Goal: Information Seeking & Learning: Learn about a topic

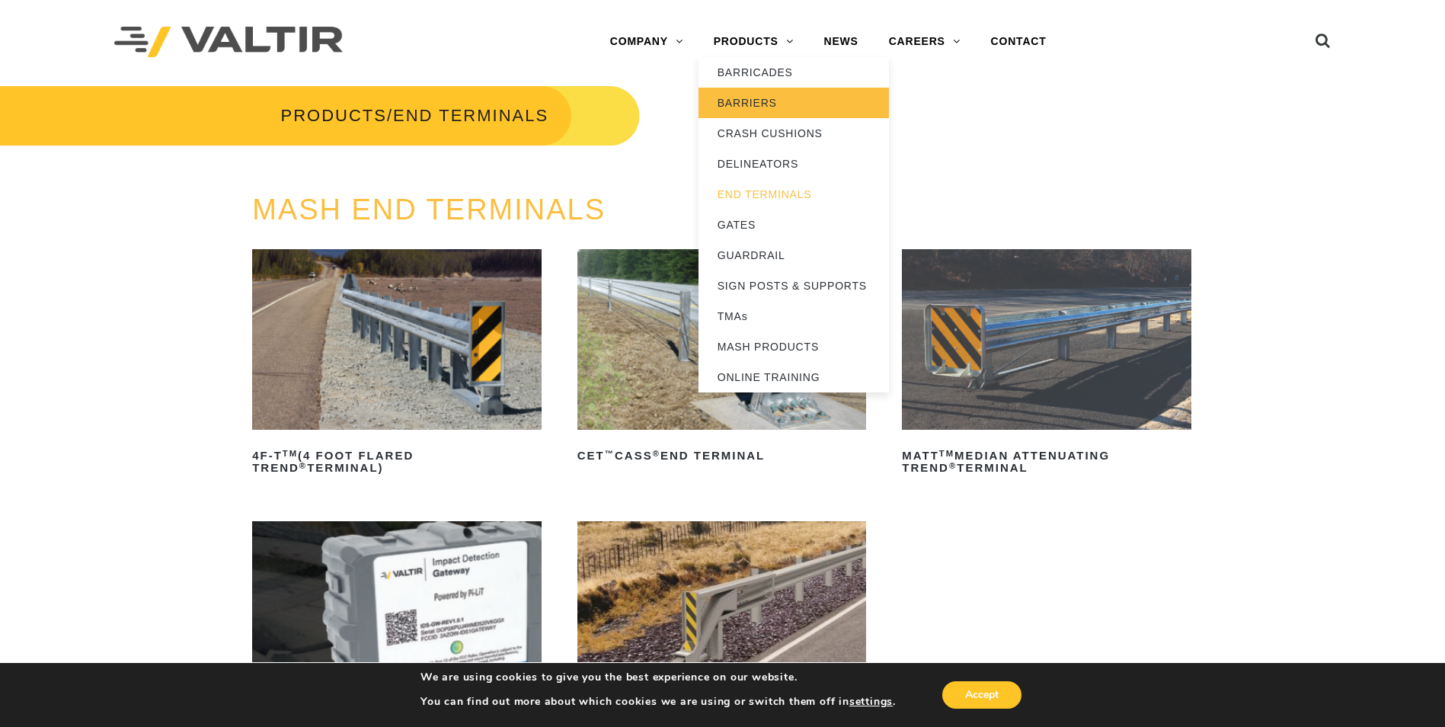
click at [756, 106] on link "BARRIERS" at bounding box center [793, 103] width 190 height 30
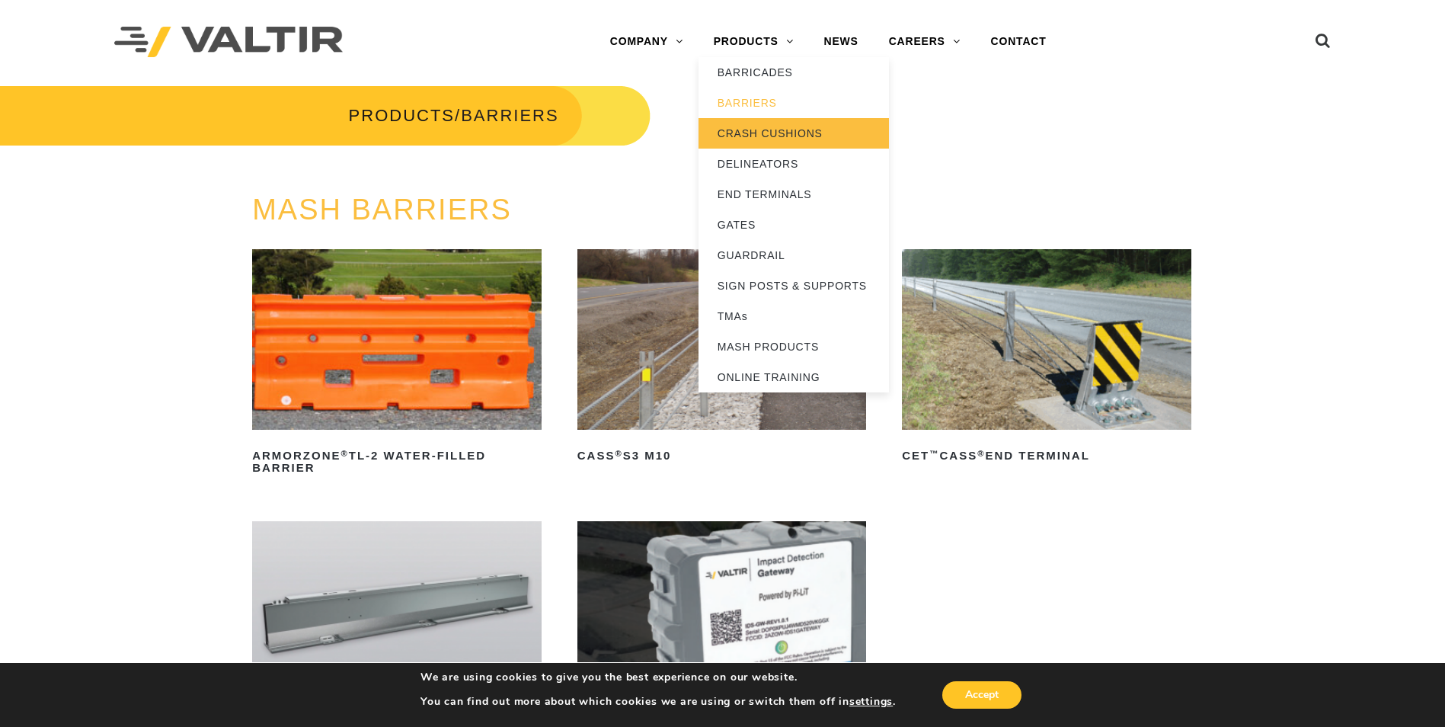
click at [764, 129] on link "CRASH CUSHIONS" at bounding box center [793, 133] width 190 height 30
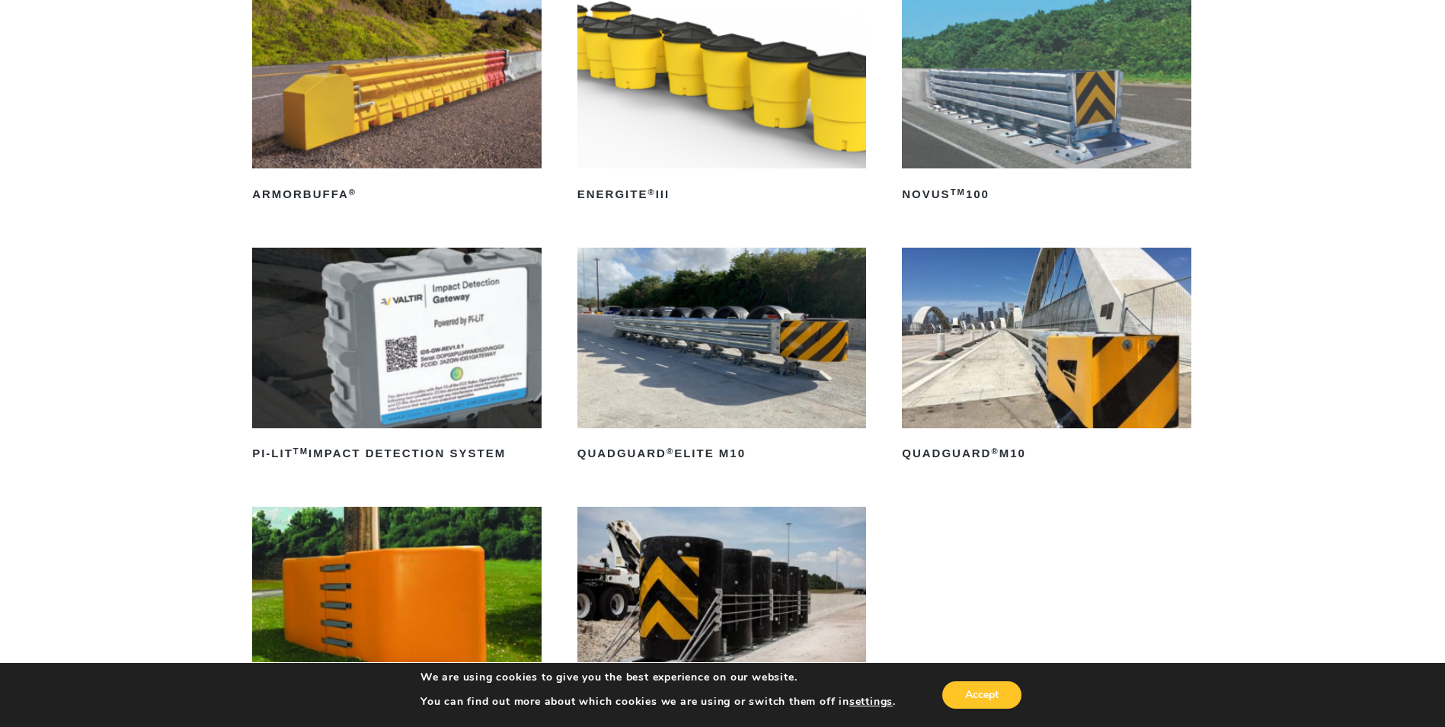
scroll to position [280, 0]
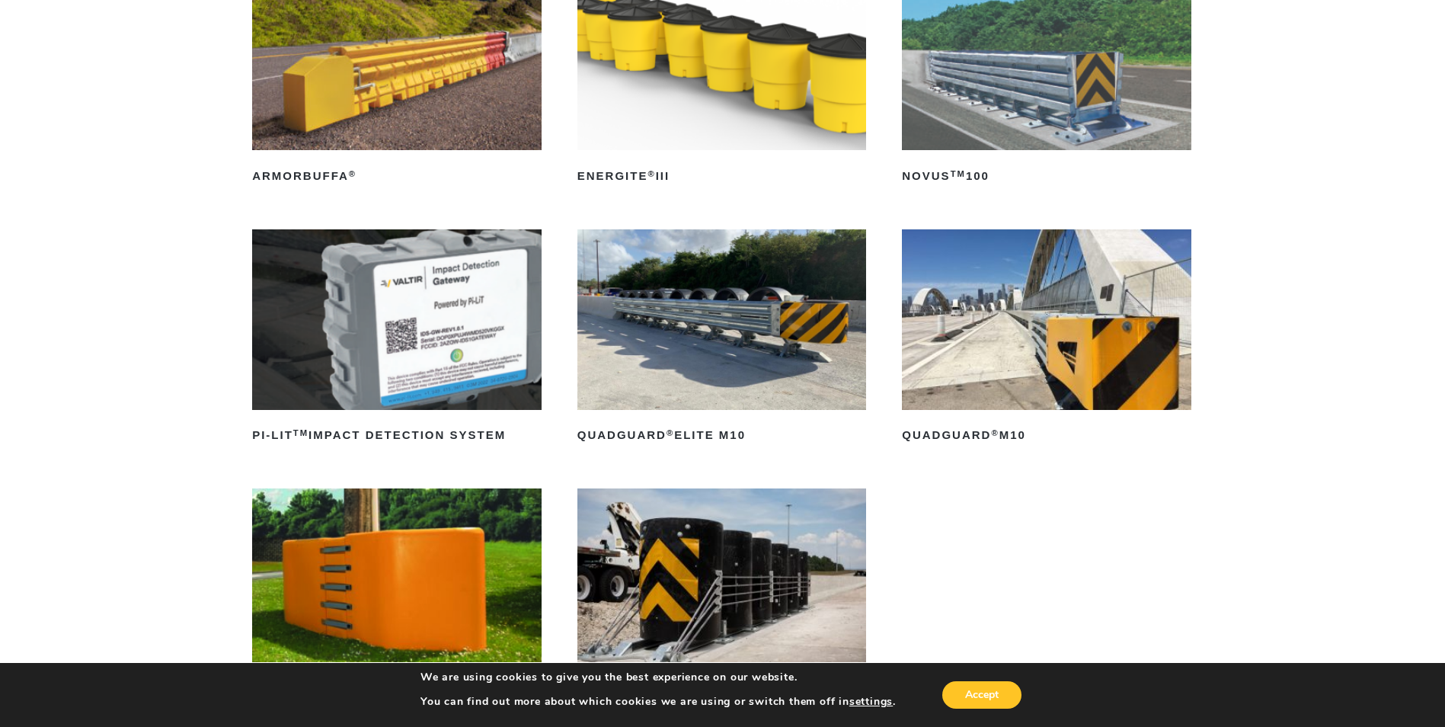
click at [1033, 356] on img at bounding box center [1046, 319] width 289 height 180
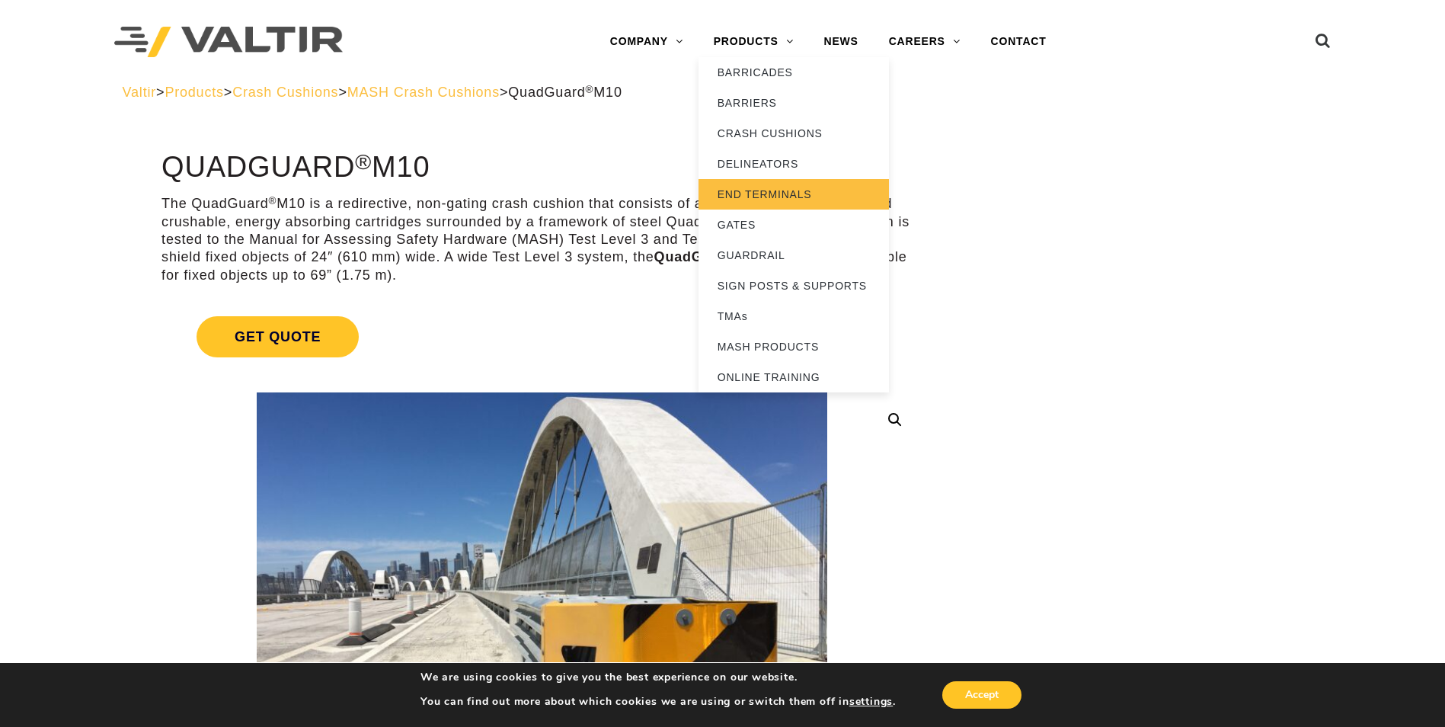
click at [762, 195] on link "END TERMINALS" at bounding box center [793, 194] width 190 height 30
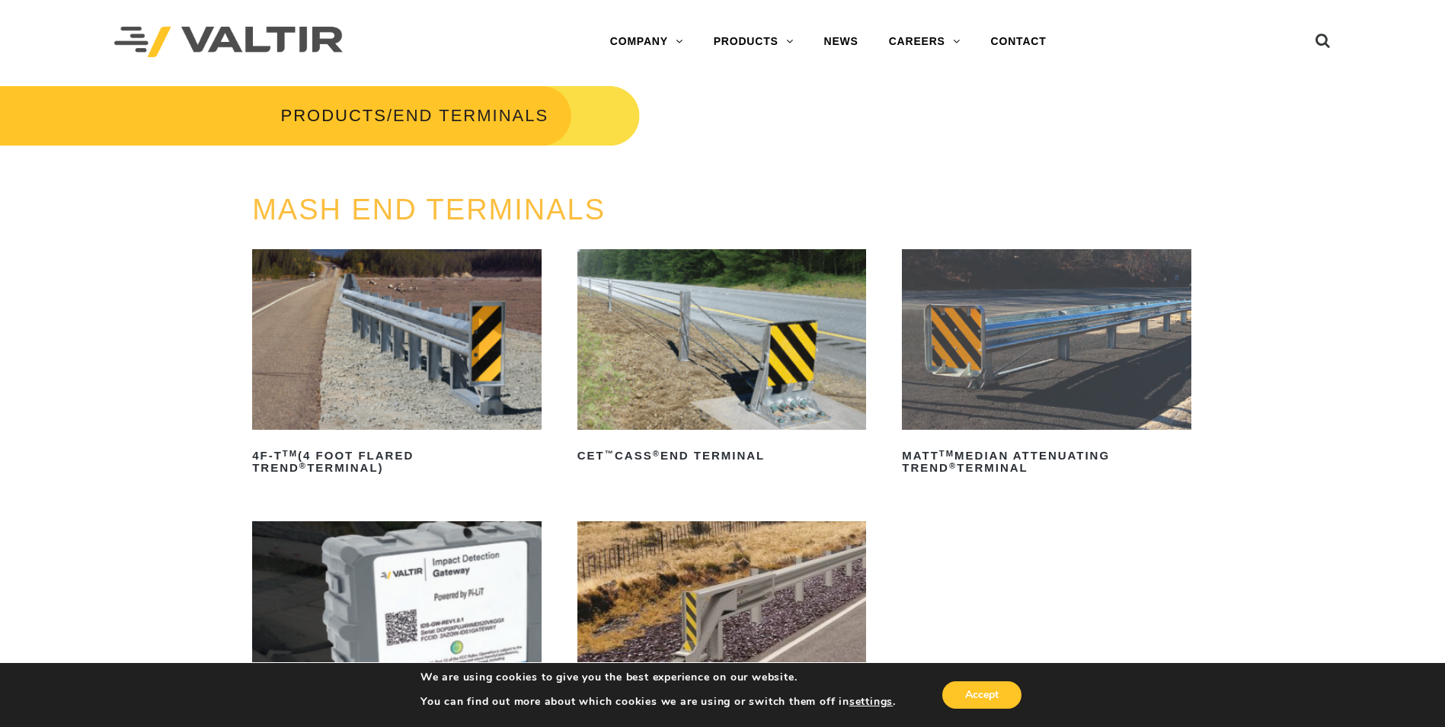
click at [445, 395] on img at bounding box center [396, 339] width 289 height 180
